Goal: Information Seeking & Learning: Learn about a topic

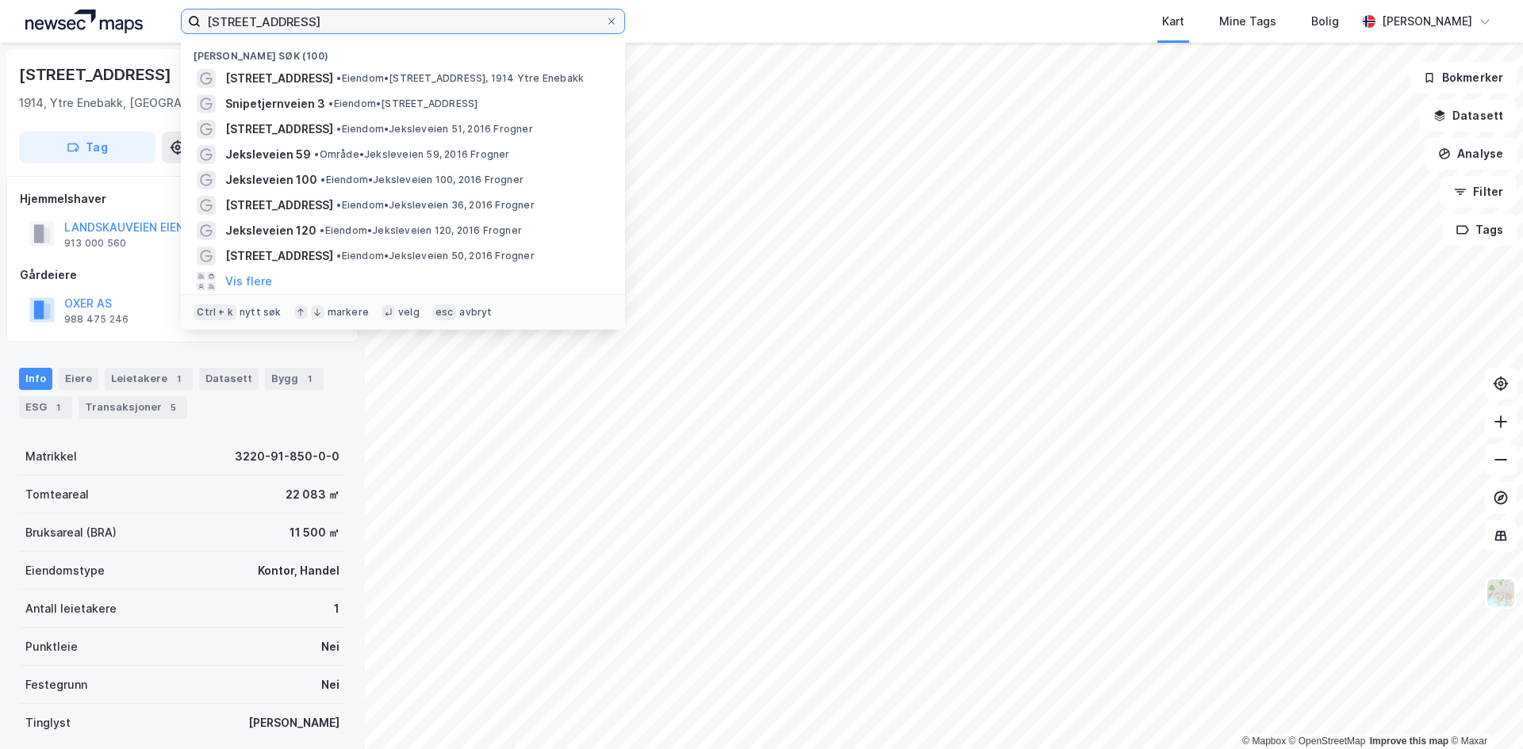
drag, startPoint x: 325, startPoint y: 22, endPoint x: 75, endPoint y: 40, distance: 251.2
click at [75, 40] on div "landskaugveien 33 Nylige søk (100) [GEOGRAPHIC_DATA] 33 • Eiendom • [STREET_ADD…" at bounding box center [761, 21] width 1523 height 43
paste input "Alf [STREET_ADDRESS]"
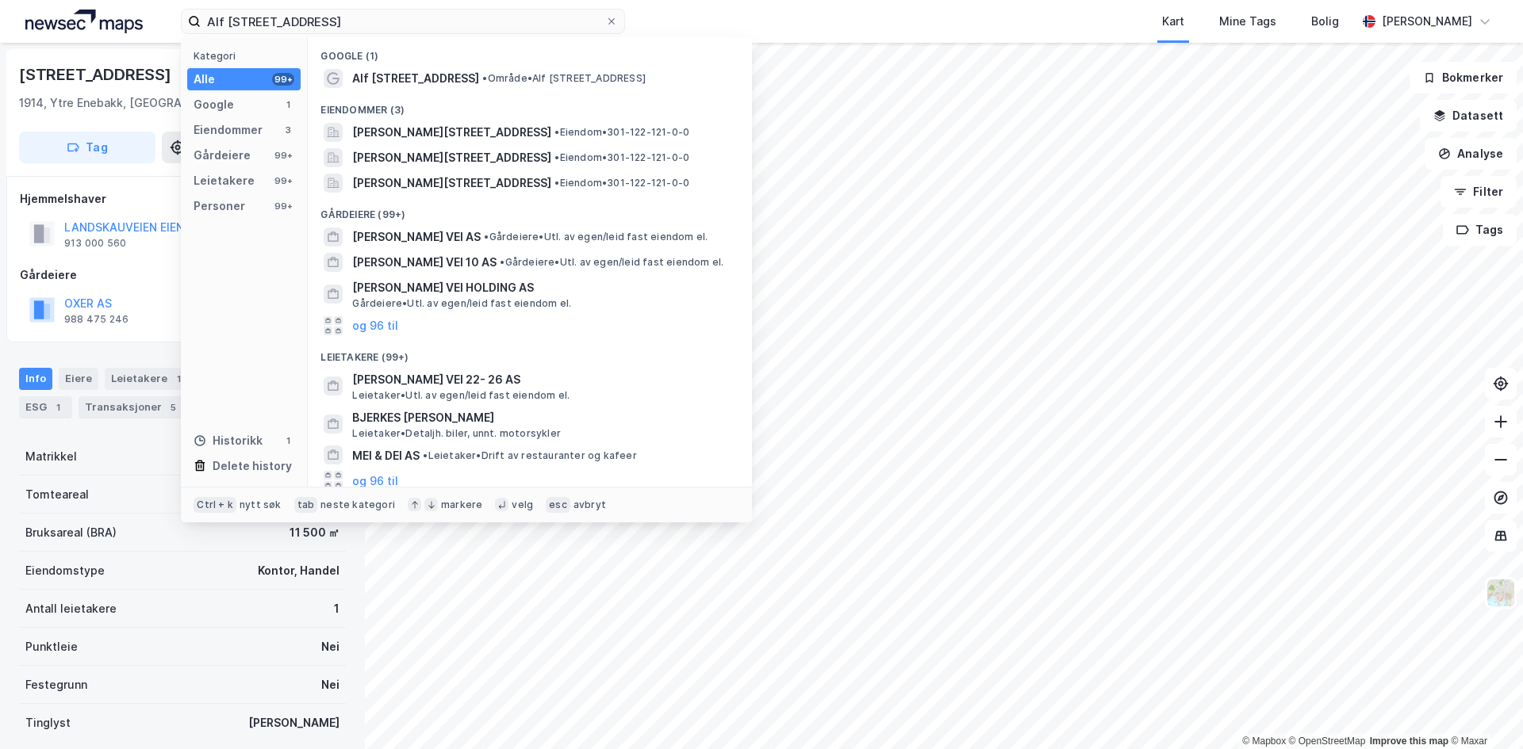
click at [404, 75] on span "Alf [STREET_ADDRESS]" at bounding box center [415, 78] width 127 height 19
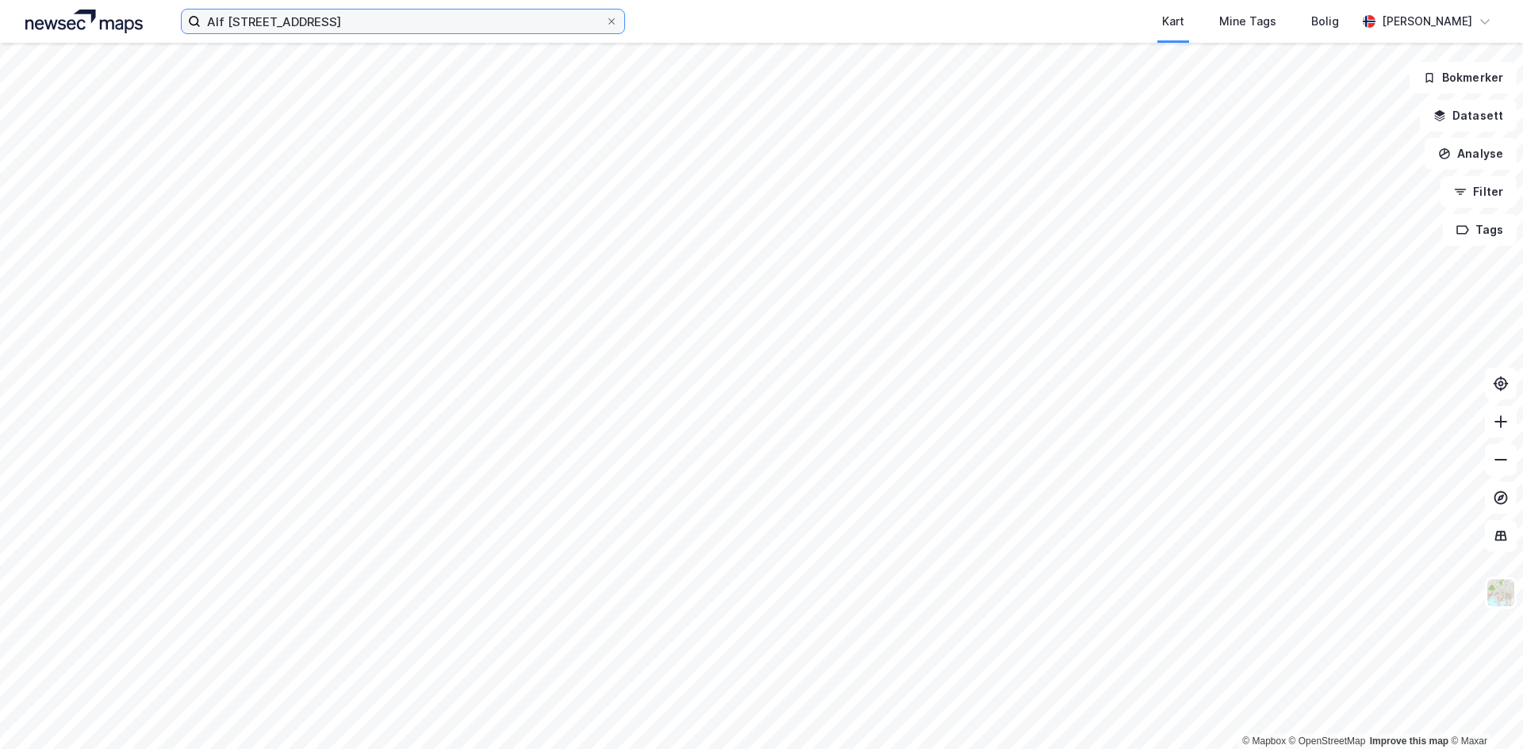
click at [337, 21] on input "Alf [STREET_ADDRESS]" at bounding box center [403, 22] width 404 height 24
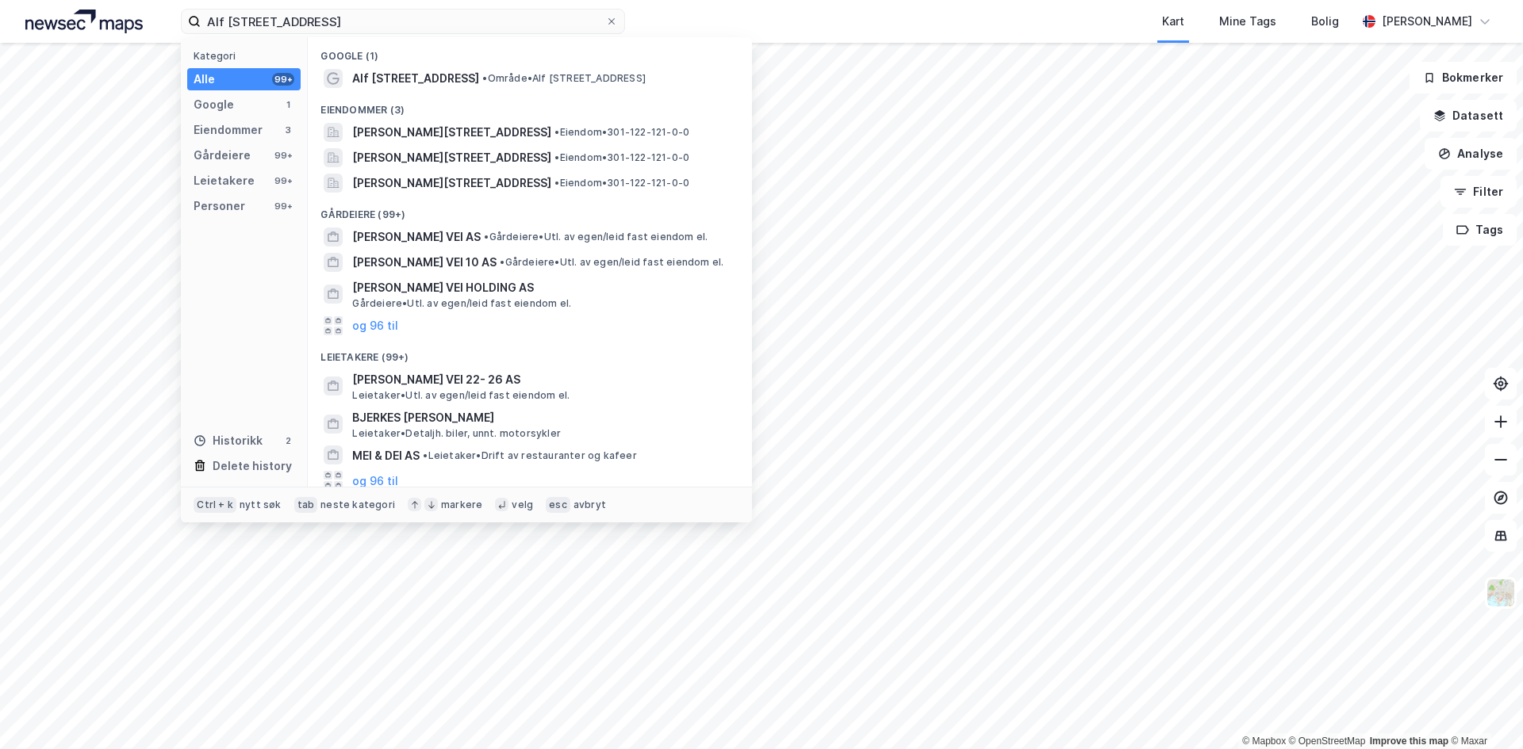
click at [431, 79] on span "Alf [STREET_ADDRESS]" at bounding box center [415, 78] width 127 height 19
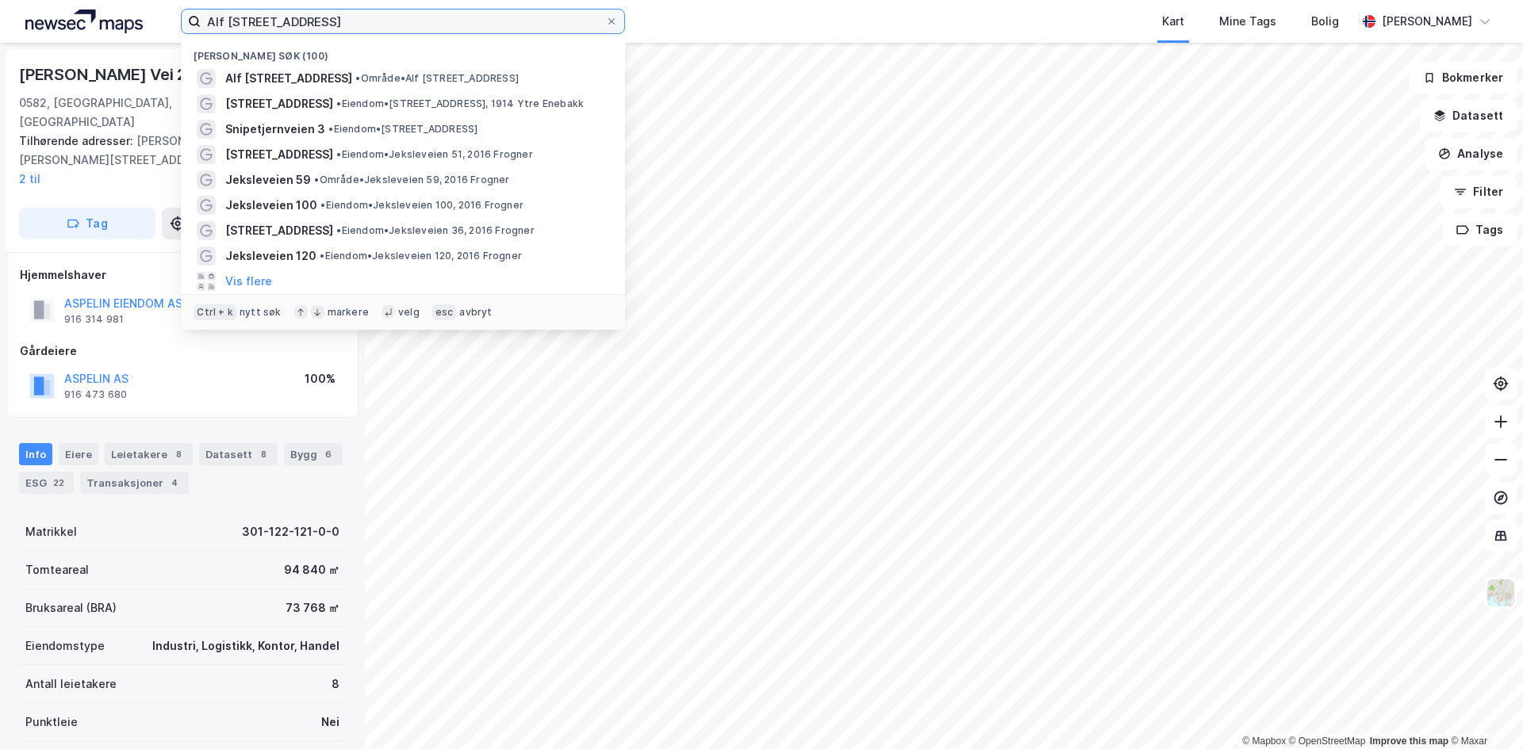
click at [305, 30] on input "Alf [STREET_ADDRESS]" at bounding box center [403, 22] width 404 height 24
click at [320, 21] on input "Alf [STREET_ADDRESS]" at bounding box center [403, 22] width 404 height 24
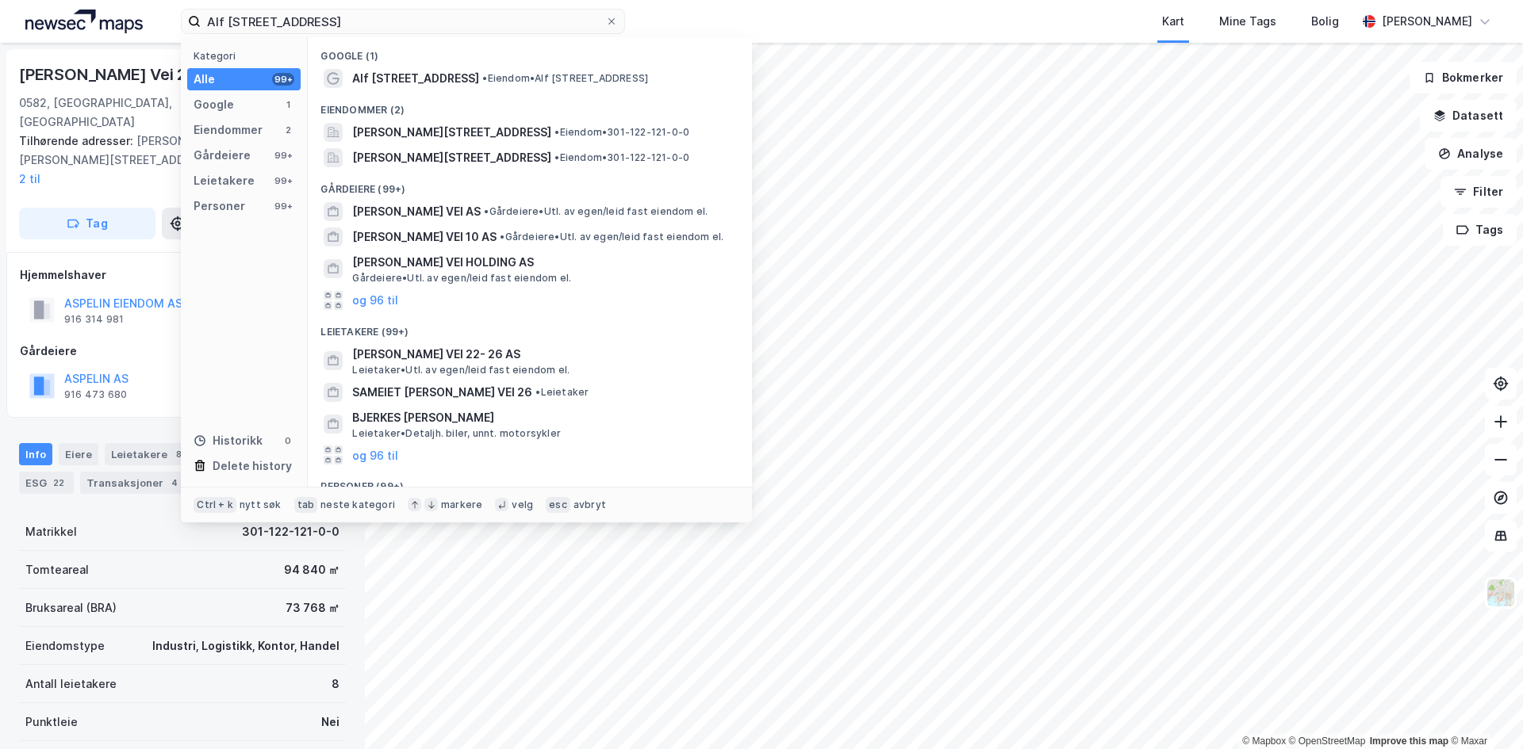
click at [439, 73] on span "Alf [STREET_ADDRESS]" at bounding box center [415, 78] width 127 height 19
drag, startPoint x: 327, startPoint y: 25, endPoint x: 0, endPoint y: 19, distance: 326.8
click at [0, 19] on div "[PERSON_NAME] vei 26 Kategori Alle 99+ Google 1 Eiendommer 2 Gårdeiere 99+ Leie…" at bounding box center [761, 21] width 1523 height 43
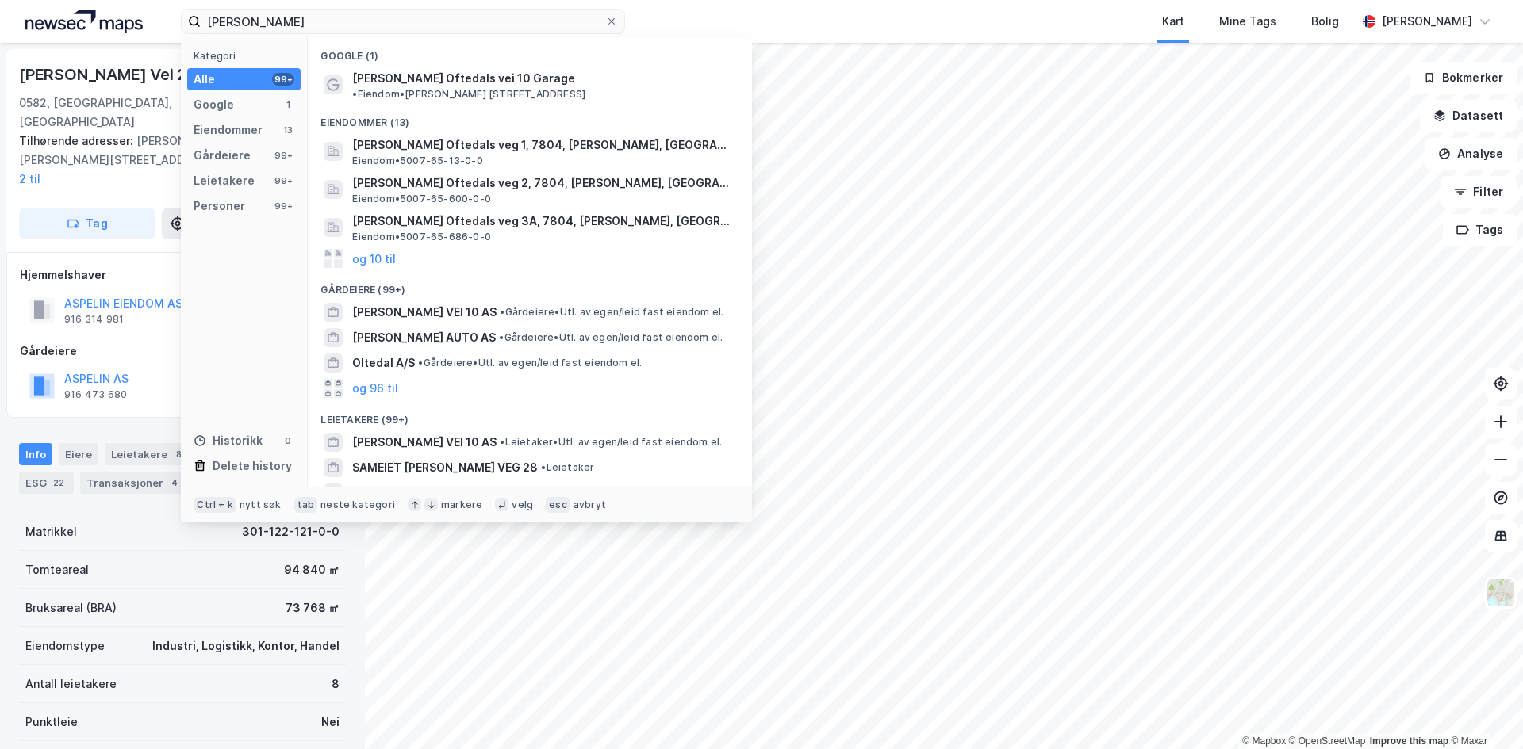
click at [441, 79] on span "[PERSON_NAME] Oftedals vei 10 Garage" at bounding box center [463, 78] width 223 height 19
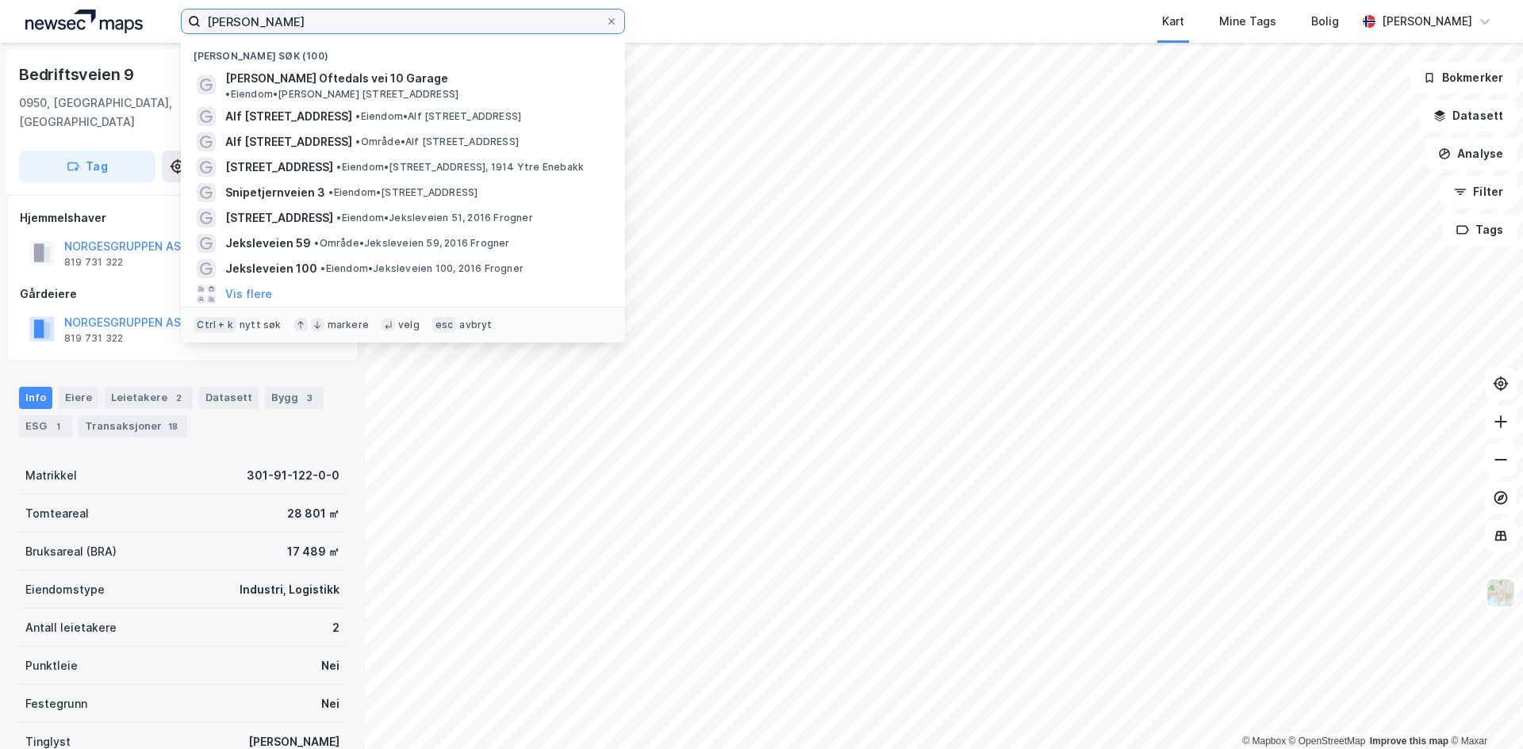
drag, startPoint x: 293, startPoint y: 21, endPoint x: 75, endPoint y: 9, distance: 219.2
click at [75, 9] on div "[PERSON_NAME] Nylige søk (100) [PERSON_NAME] vei 10 Garage • Eiendom • [STREET_…" at bounding box center [761, 21] width 1523 height 43
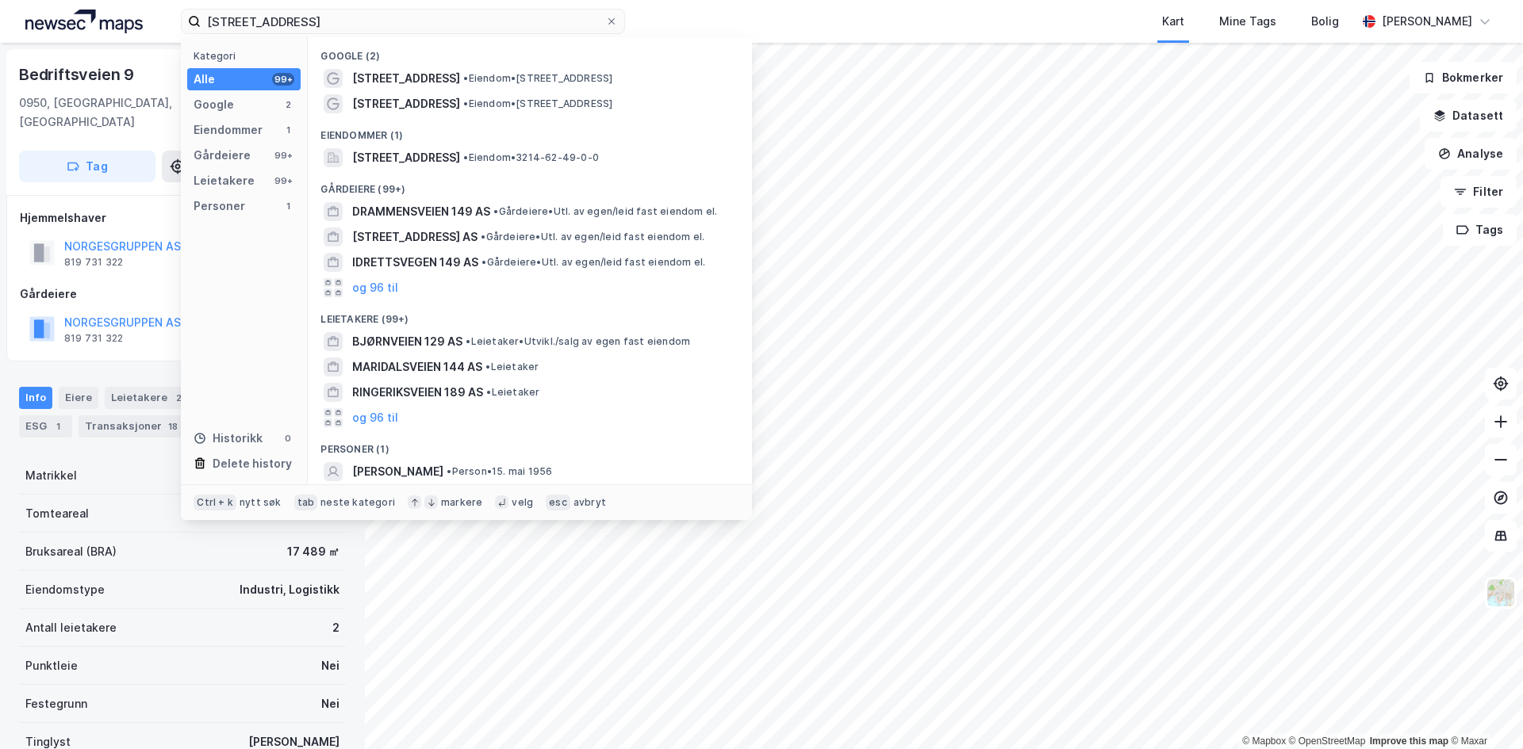
click at [427, 81] on span "[STREET_ADDRESS]" at bounding box center [406, 78] width 108 height 19
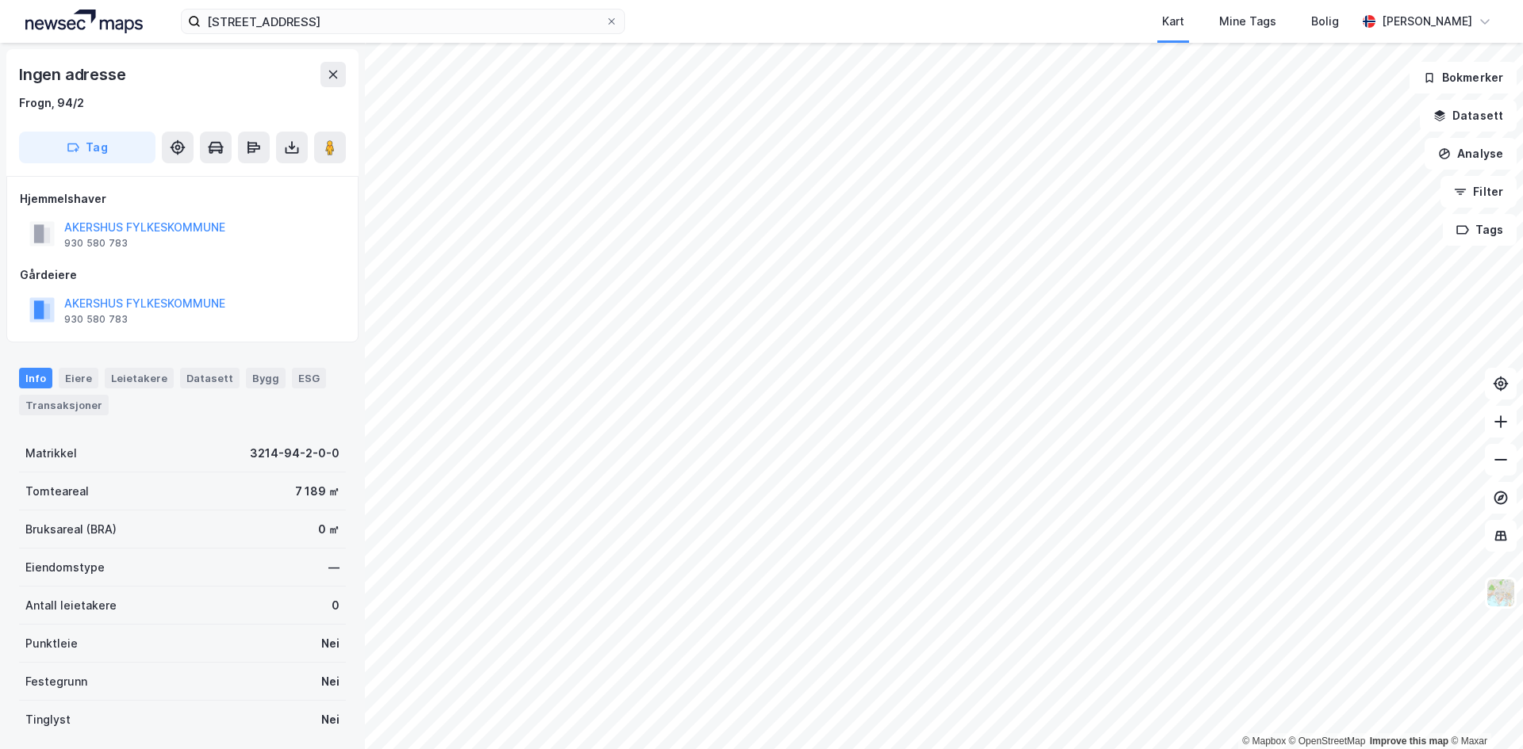
click at [1051, 18] on div "holtbråtveien 149 Kart Mine Tags Bolig [PERSON_NAME] © Mapbox © OpenStreetMap I…" at bounding box center [761, 374] width 1523 height 749
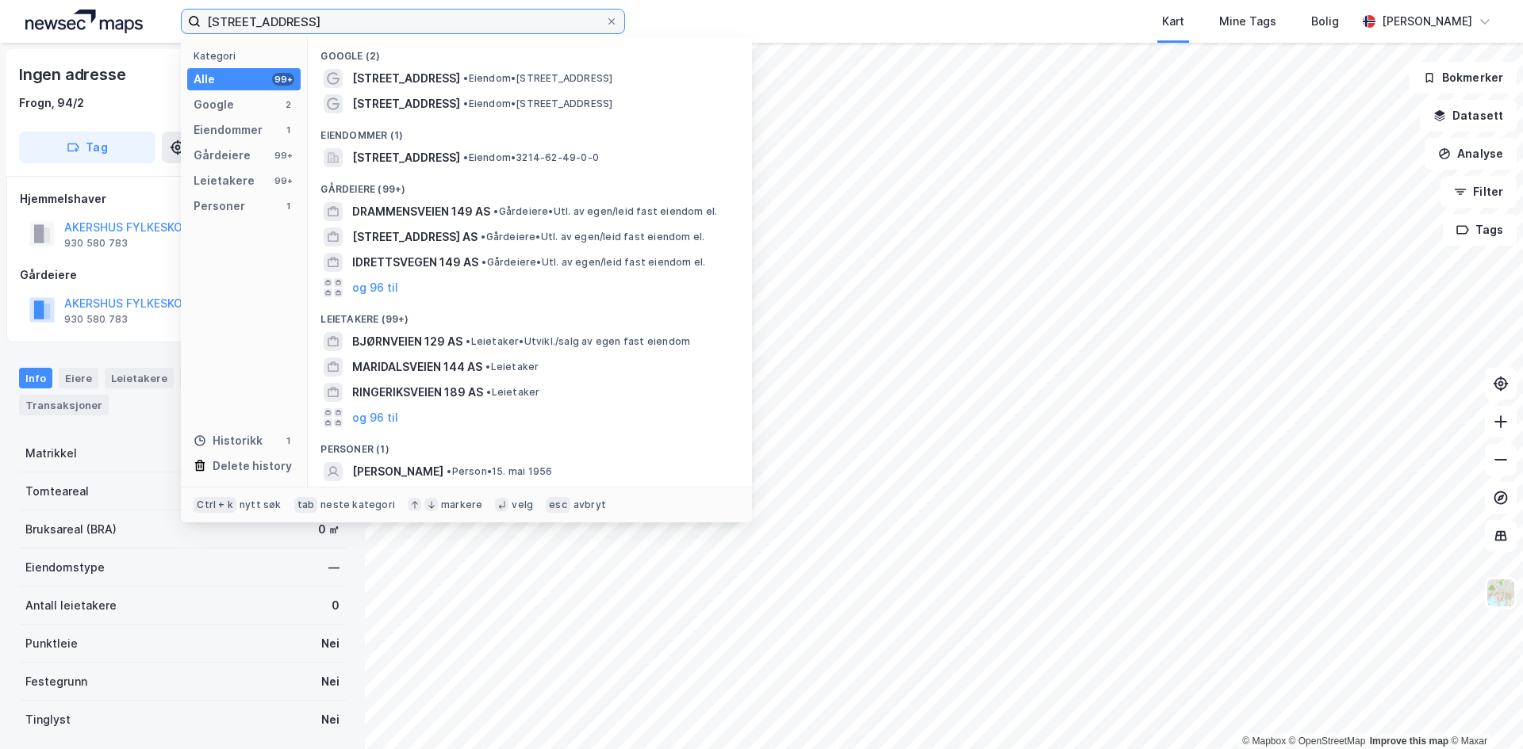
click at [309, 21] on input "[STREET_ADDRESS]" at bounding box center [403, 22] width 404 height 24
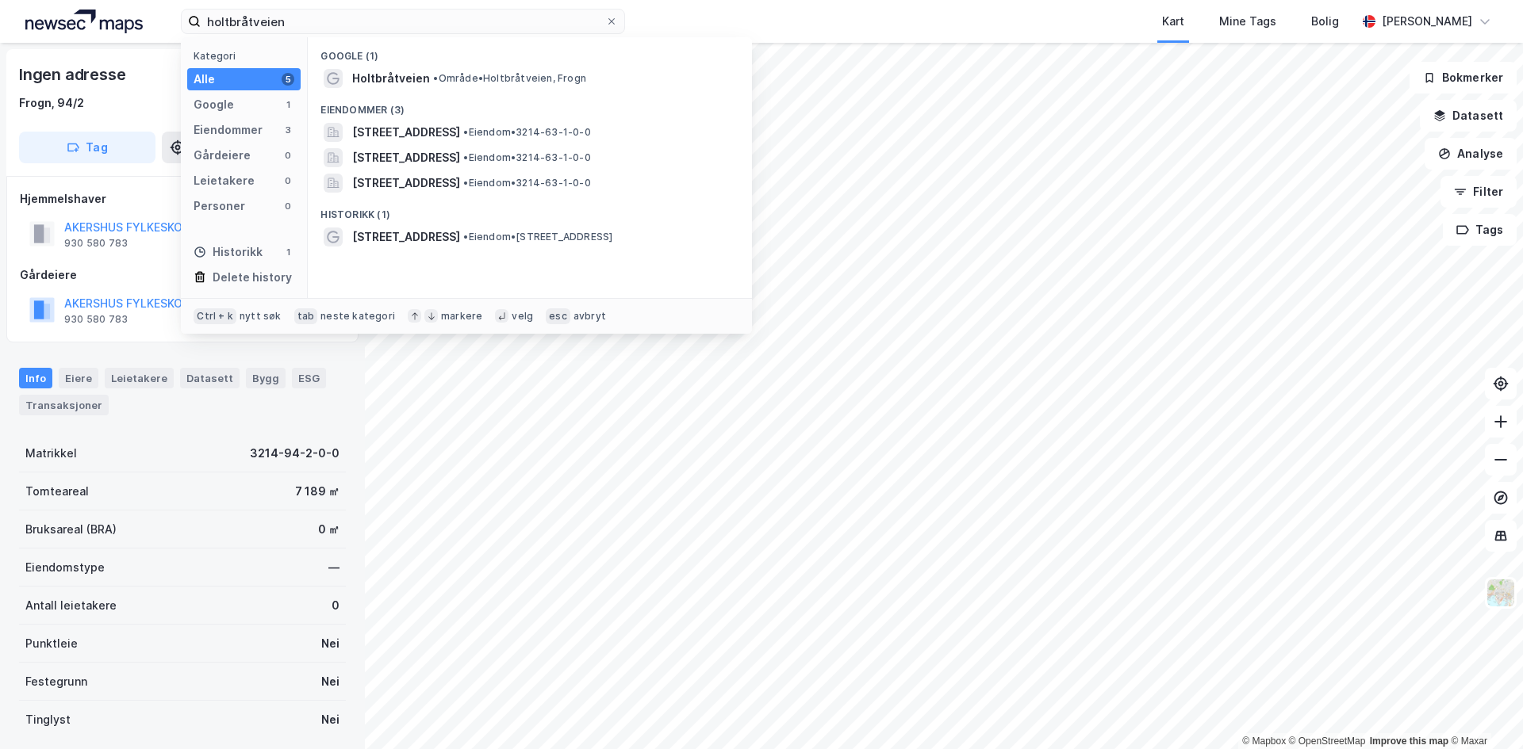
click at [404, 75] on span "Holtbråtveien" at bounding box center [391, 78] width 78 height 19
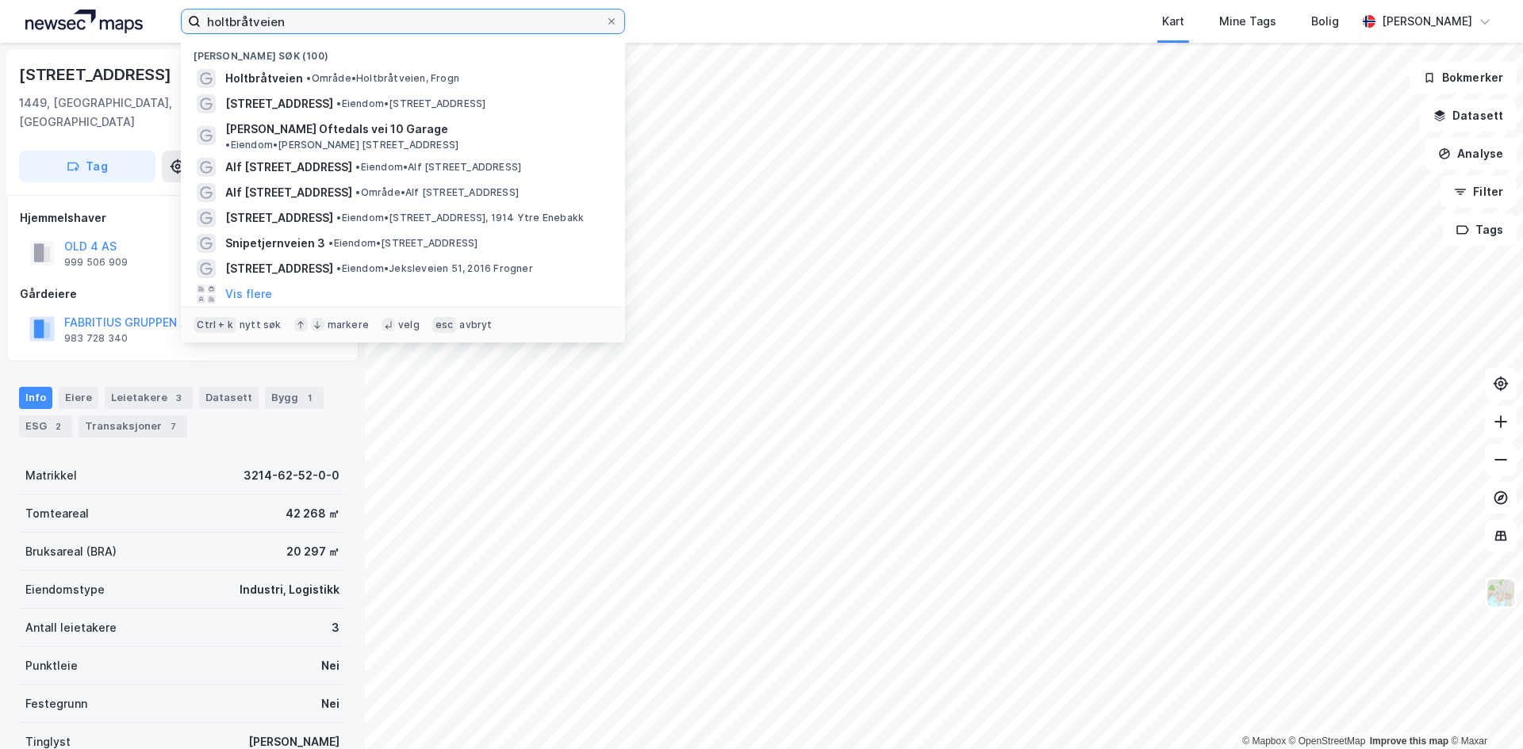
drag, startPoint x: 312, startPoint y: 21, endPoint x: 63, endPoint y: 41, distance: 249.9
click at [63, 41] on div "holtbråtveien Nylige søk (100) Holtbråtveien • Område • [GEOGRAPHIC_DATA], [STR…" at bounding box center [761, 21] width 1523 height 43
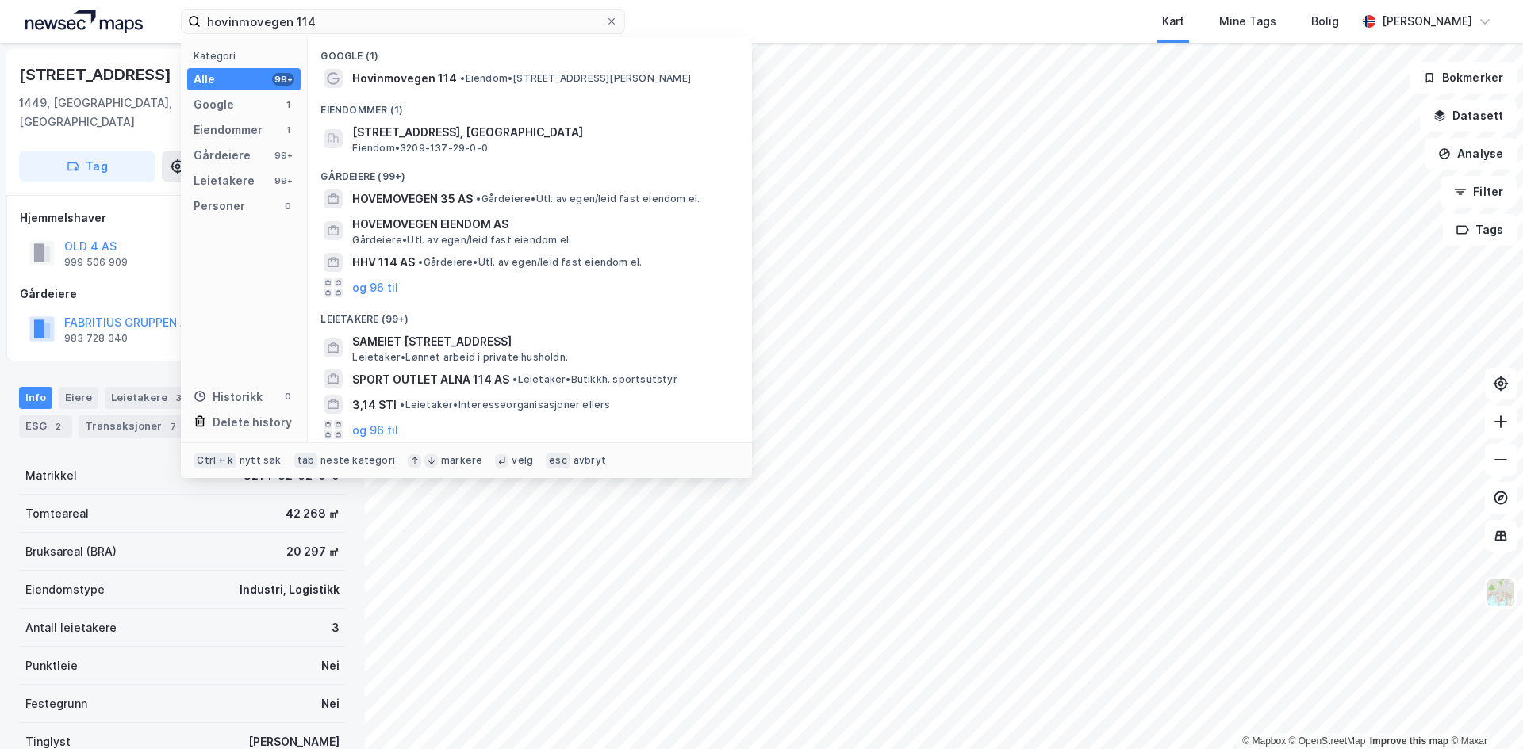
click at [462, 78] on span "•" at bounding box center [462, 78] width 5 height 12
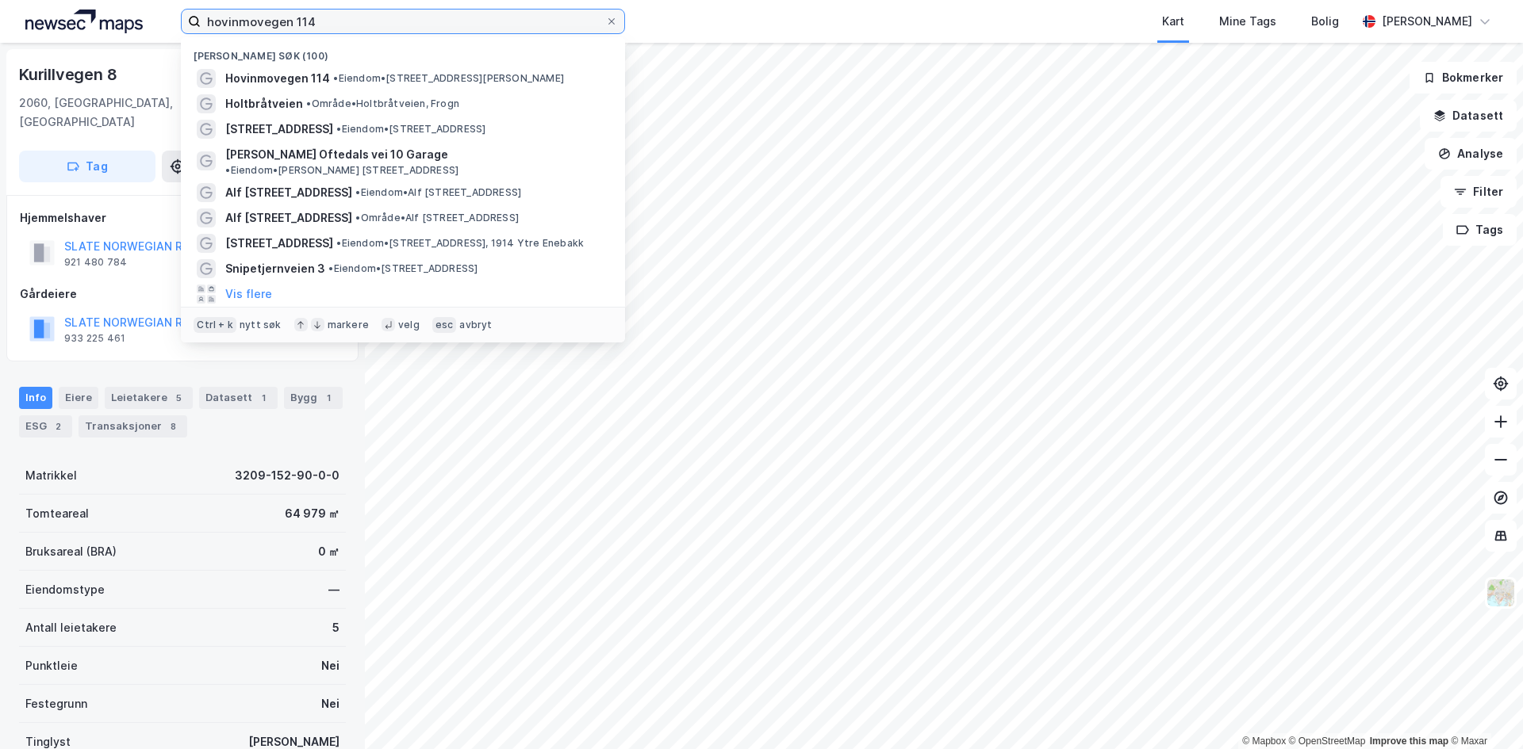
drag, startPoint x: 377, startPoint y: 20, endPoint x: 91, endPoint y: 32, distance: 285.8
click at [91, 32] on div "hovinmovegen 114 [PERSON_NAME] søk (100) Hovinmovegen 114 • Eiendom • [STREET_A…" at bounding box center [761, 21] width 1523 height 43
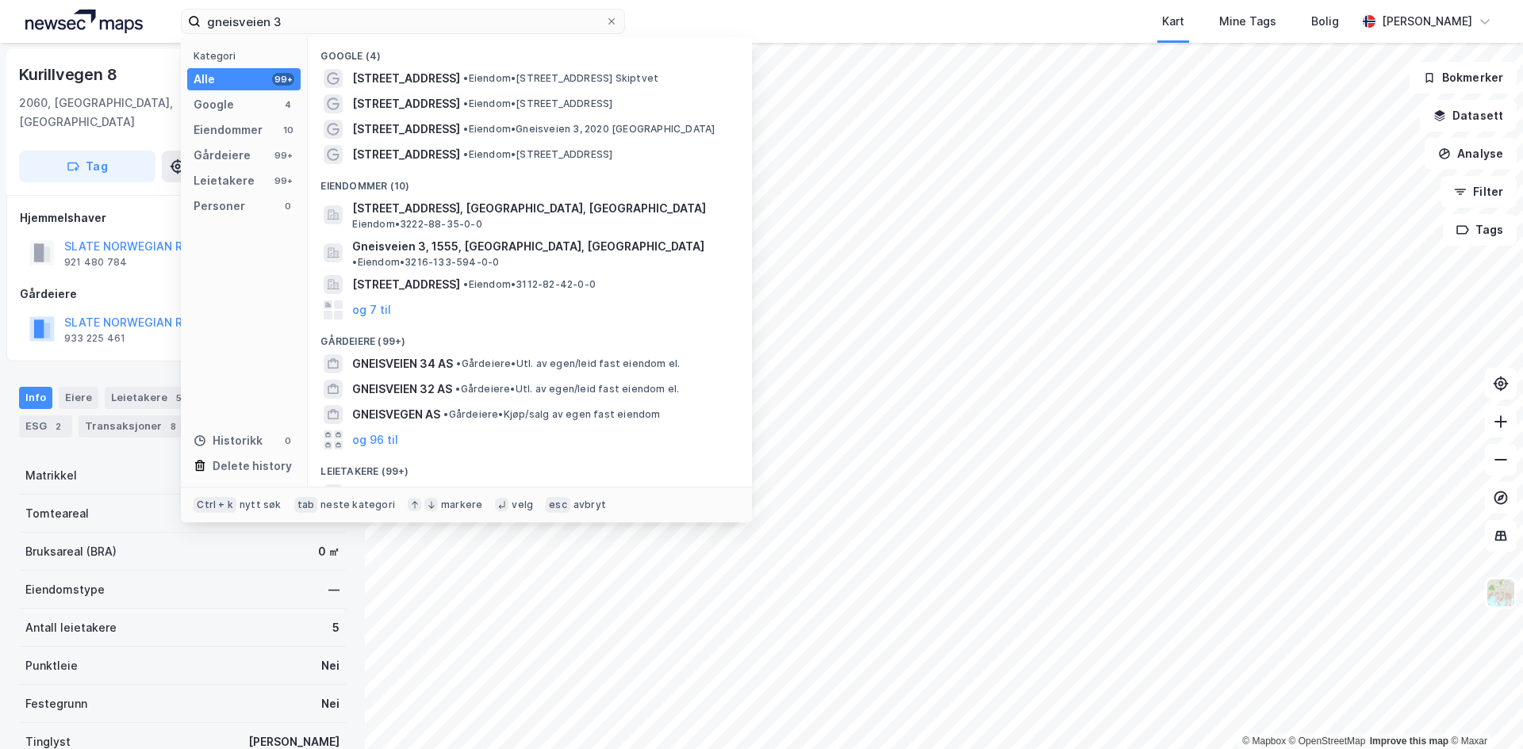
click at [401, 122] on span "[STREET_ADDRESS]" at bounding box center [406, 129] width 108 height 19
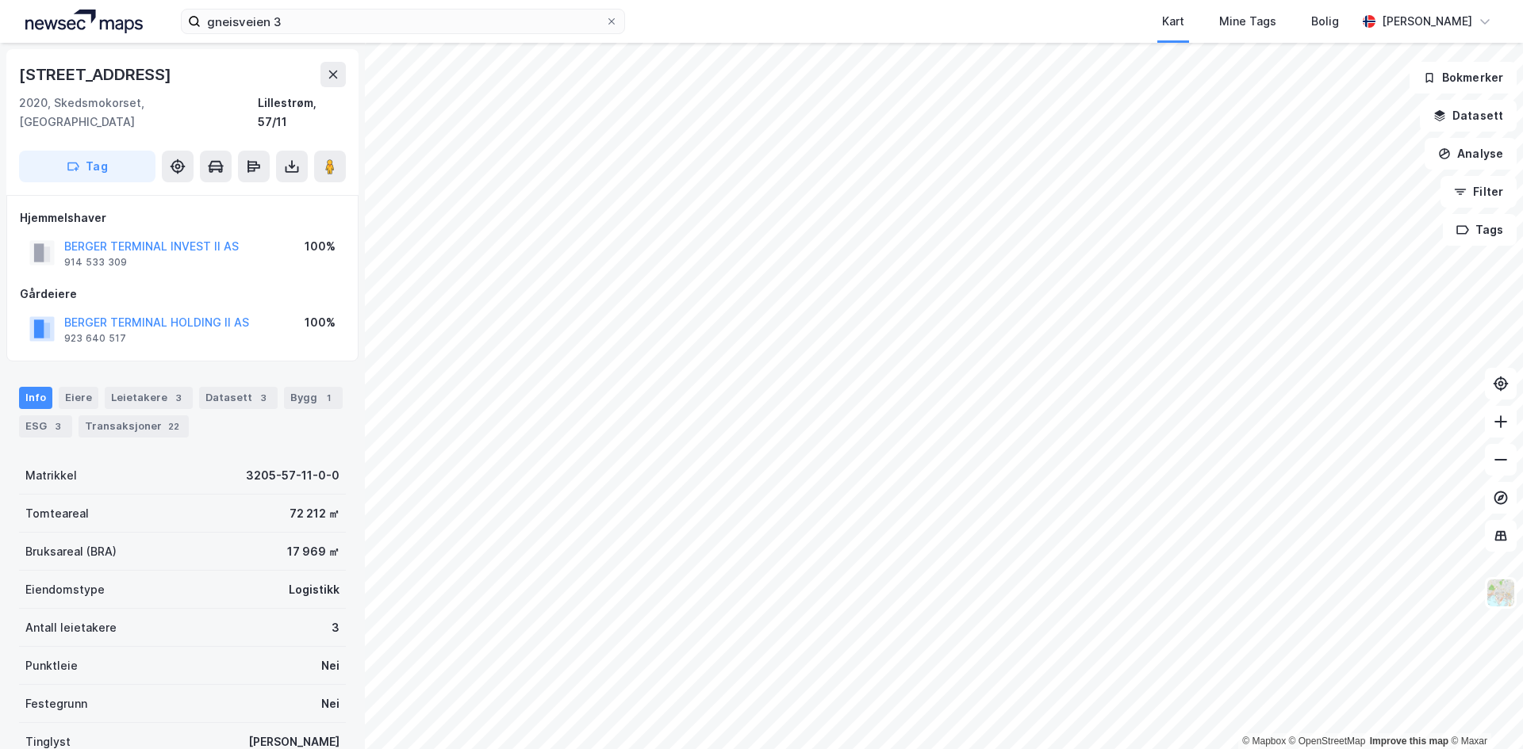
click at [0, 0] on button "BERGER TERMINAL HOLDING II AS" at bounding box center [0, 0] width 0 height 0
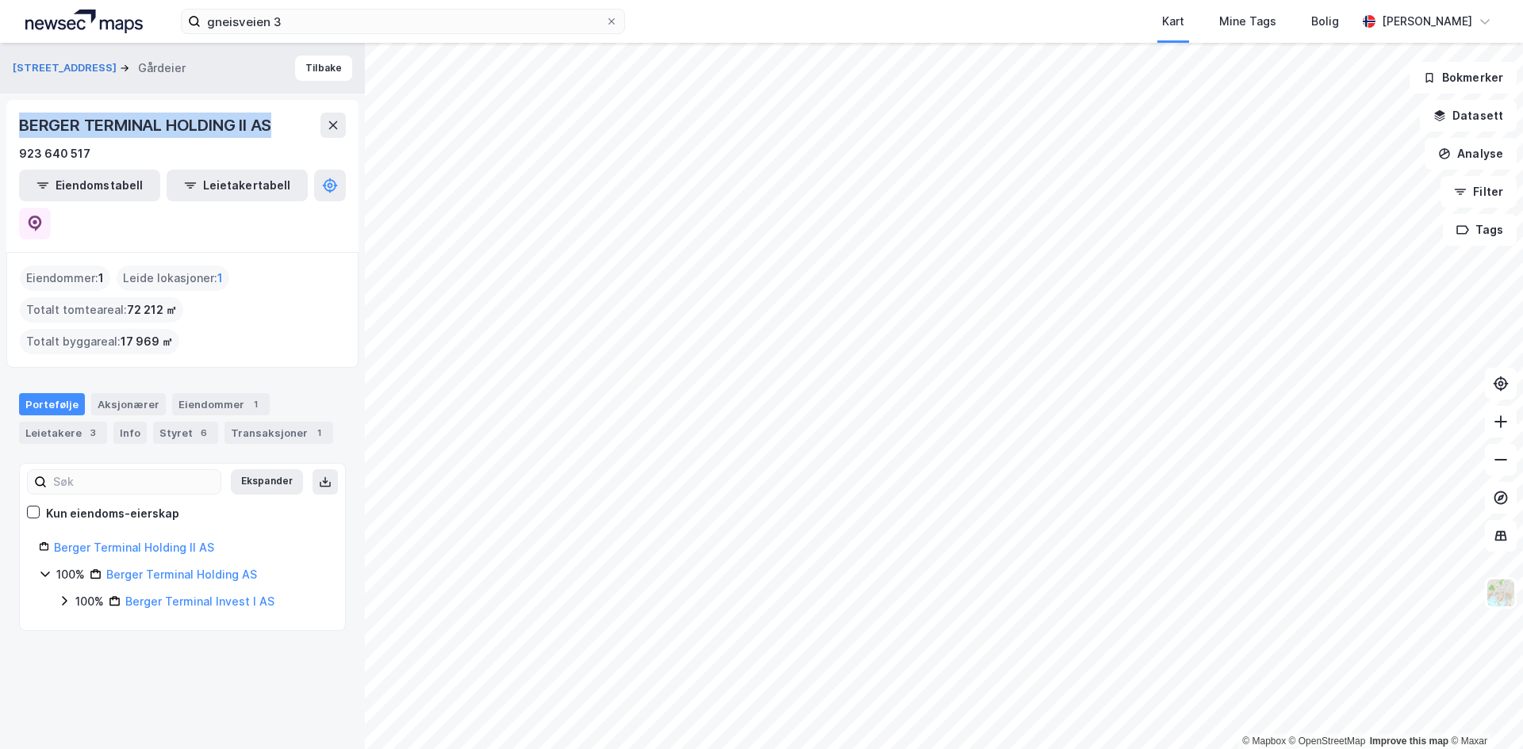
drag, startPoint x: 278, startPoint y: 126, endPoint x: 0, endPoint y: 136, distance: 278.5
click at [0, 136] on div "Gneisveien 3 Gårdeier Tilbake BERGER TERMINAL HOLDING II AS 923 640 517 Eiendom…" at bounding box center [182, 396] width 365 height 707
copy div "BERGER TERMINAL HOLDING II AS"
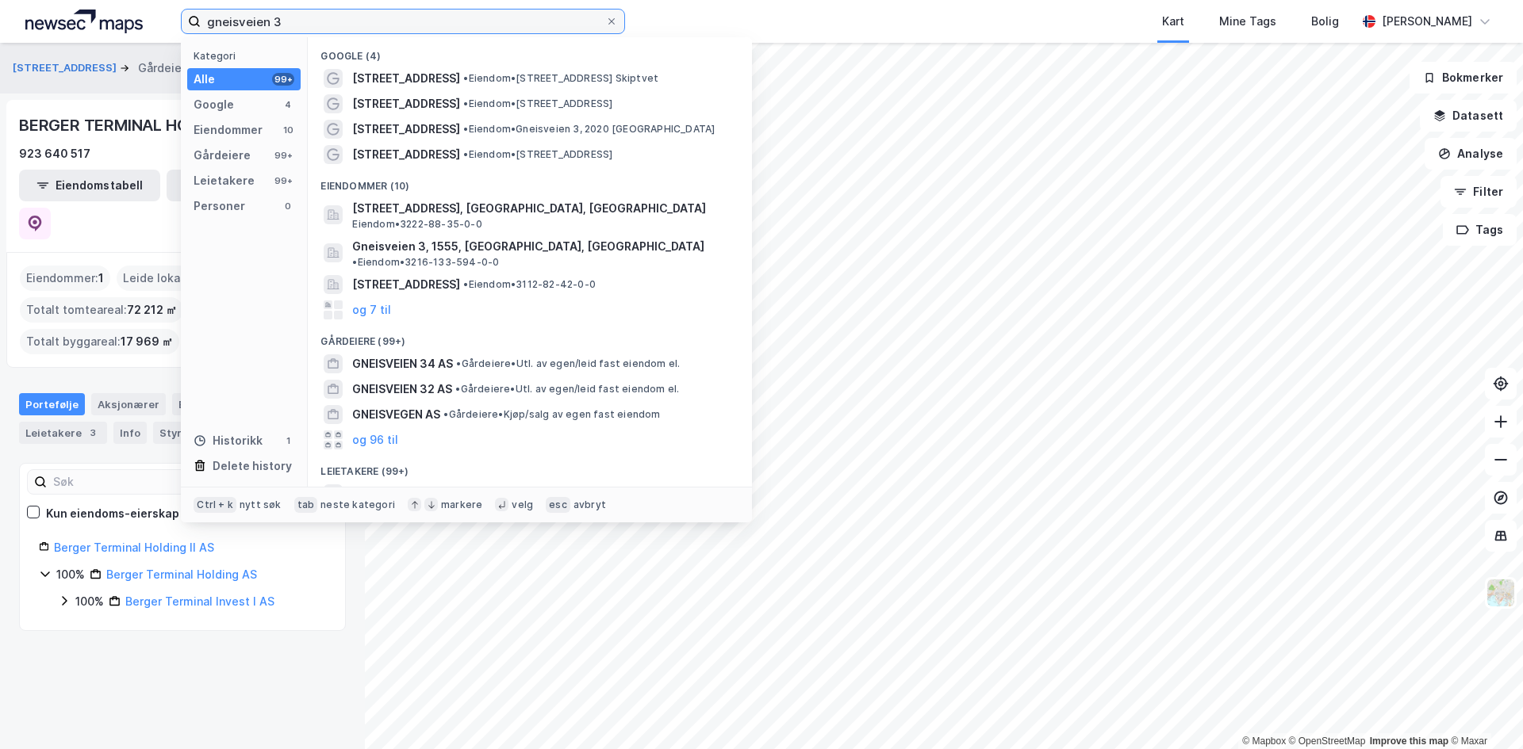
drag, startPoint x: 297, startPoint y: 21, endPoint x: 104, endPoint y: 22, distance: 193.5
click at [104, 22] on div "gneisveien 3 Kategori Alle 99+ Google 4 Eiendommer 10 Gårdeiere 99+ Leietakere …" at bounding box center [761, 21] width 1523 height 43
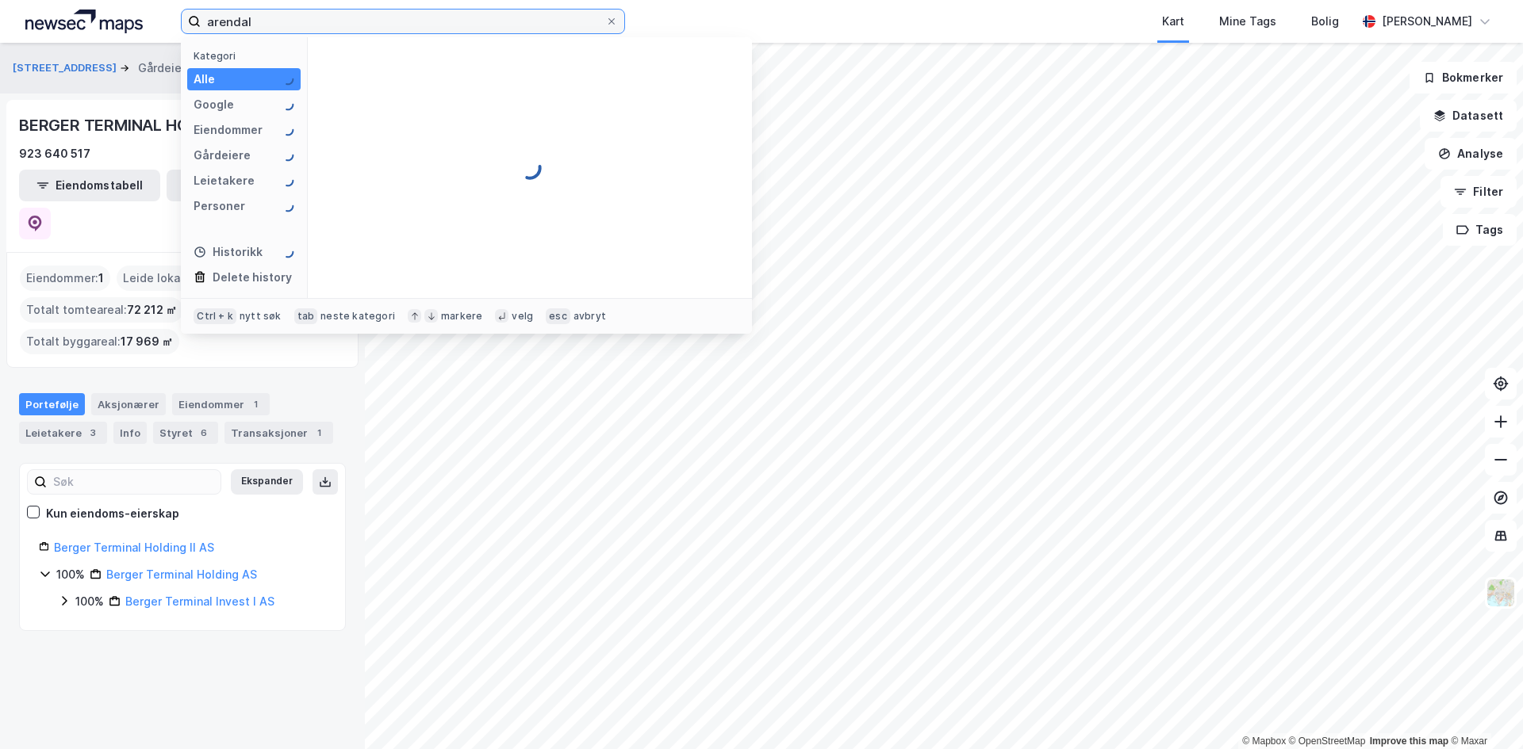
type input "arendal"
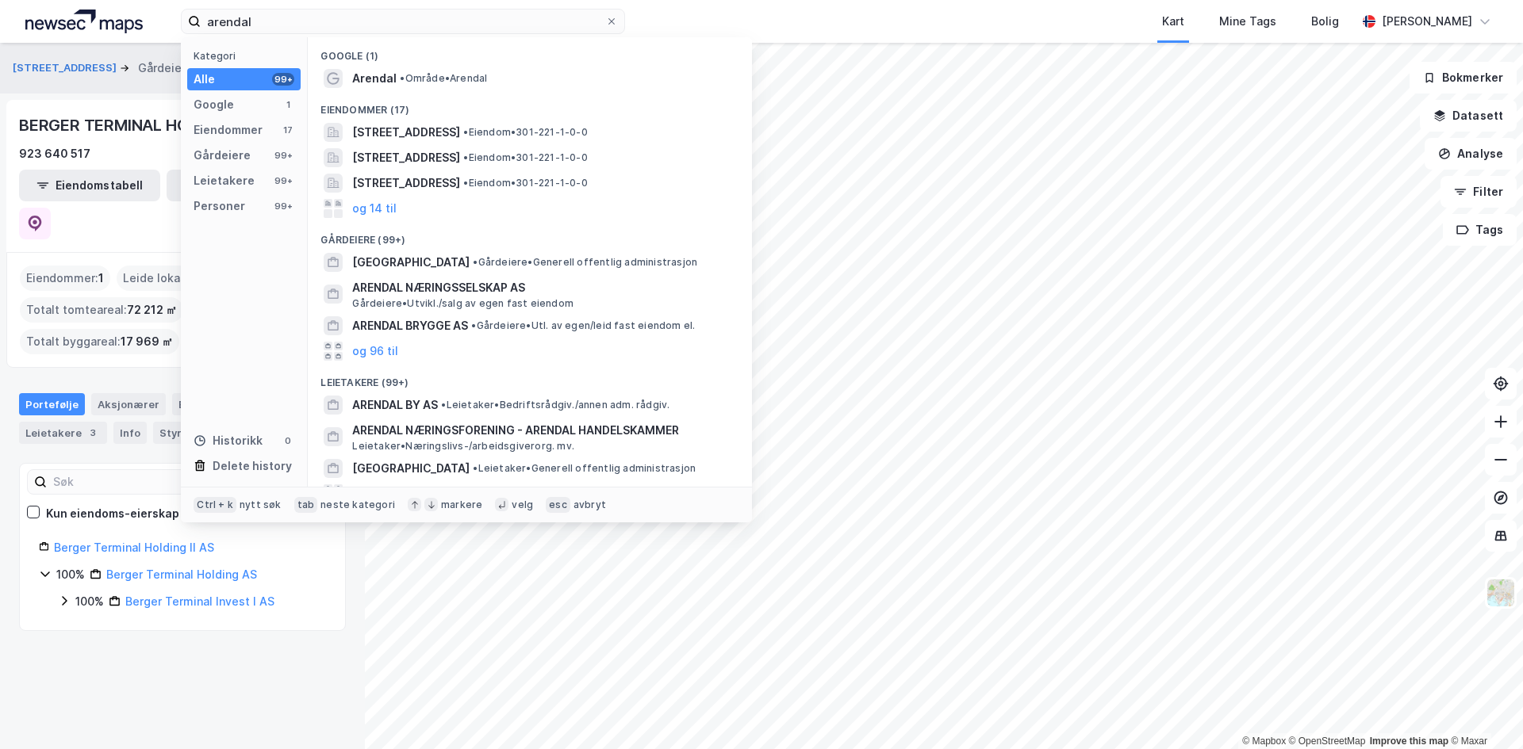
click at [413, 132] on span "[STREET_ADDRESS]" at bounding box center [406, 132] width 108 height 19
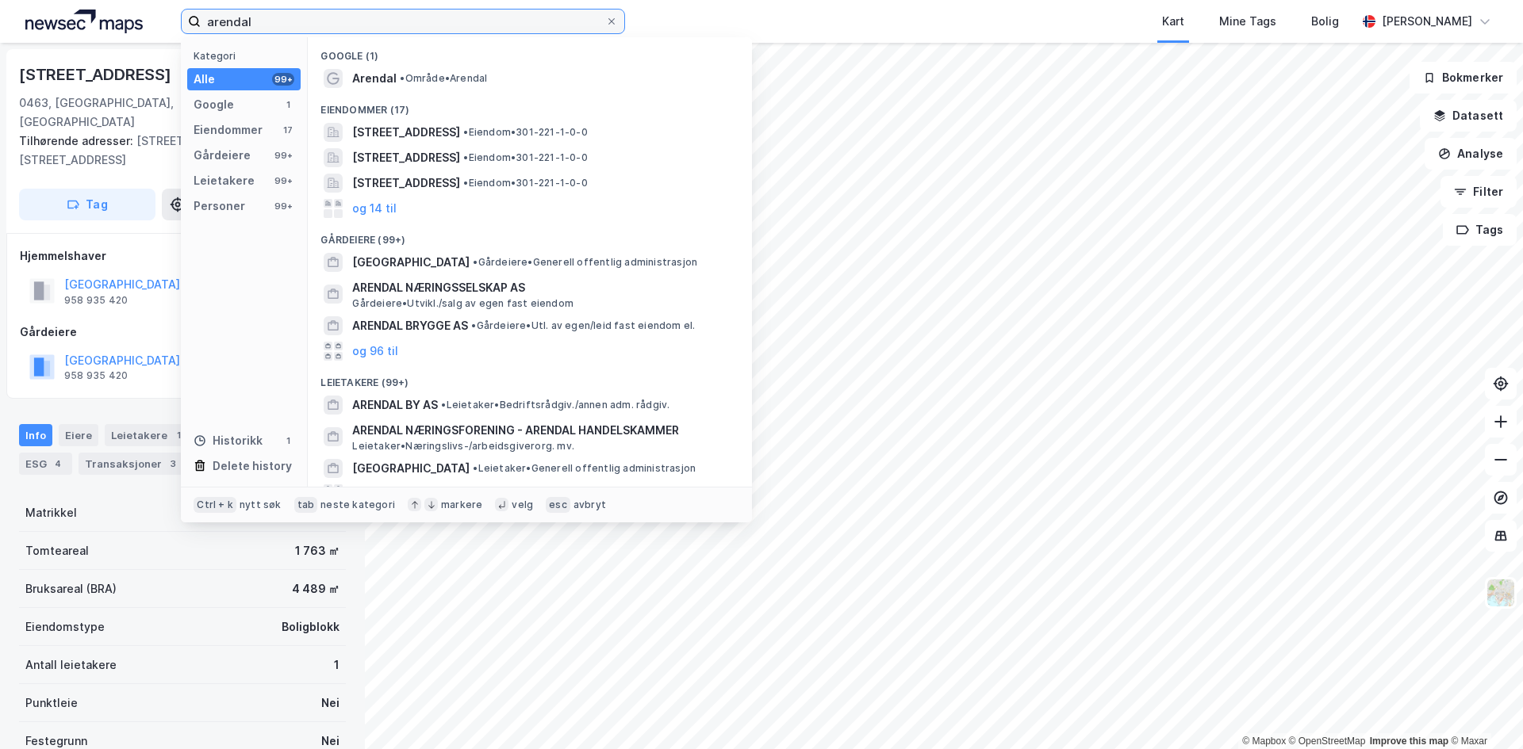
click at [290, 24] on input "arendal" at bounding box center [403, 22] width 404 height 24
click at [413, 262] on span "[GEOGRAPHIC_DATA]" at bounding box center [410, 262] width 117 height 19
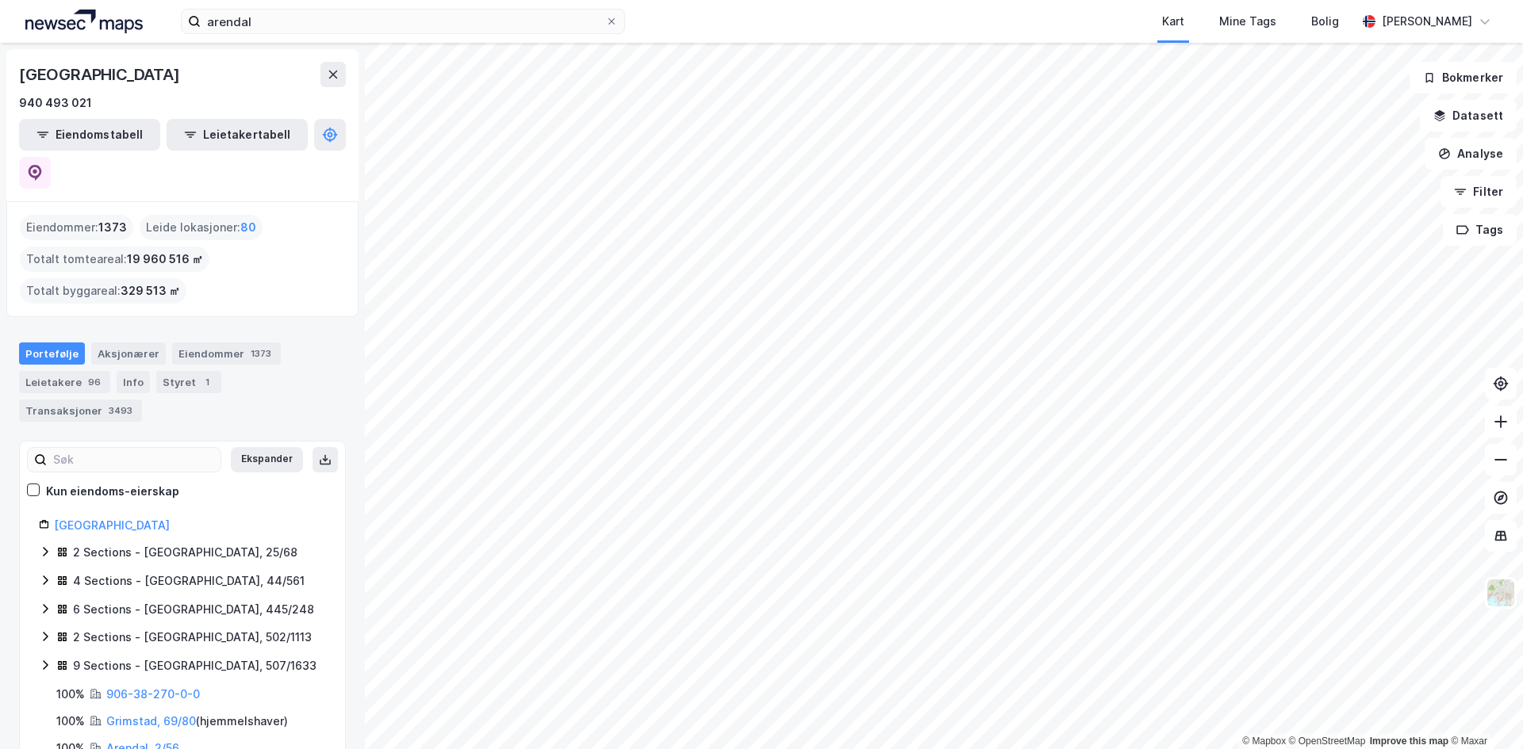
click at [1006, 0] on html "arendal Kart Mine Tags Bolig [PERSON_NAME] © Mapbox © OpenStreetMap Improve thi…" at bounding box center [761, 374] width 1523 height 749
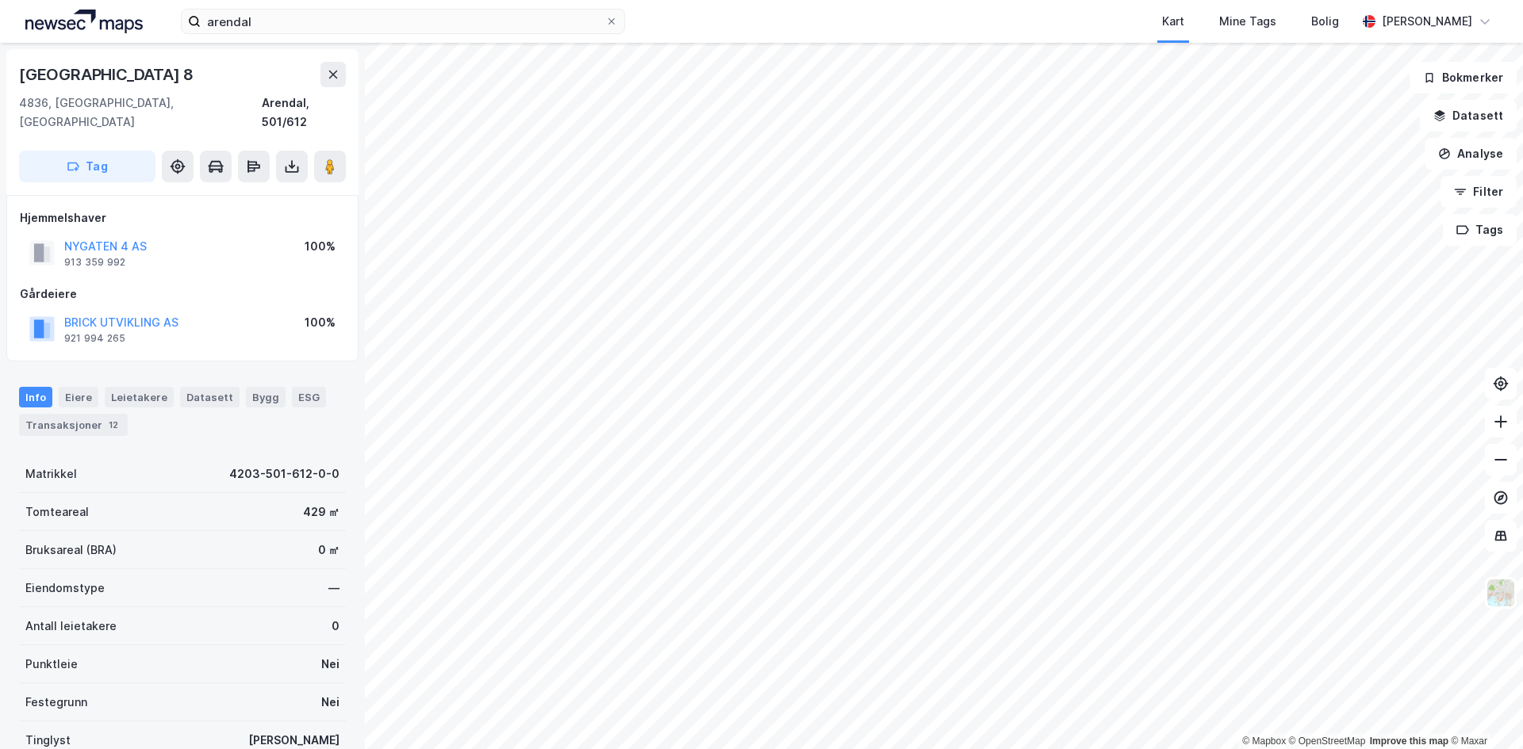
click at [0, 0] on button "NYGATEN 4 AS" at bounding box center [0, 0] width 0 height 0
